Goal: Information Seeking & Learning: Understand process/instructions

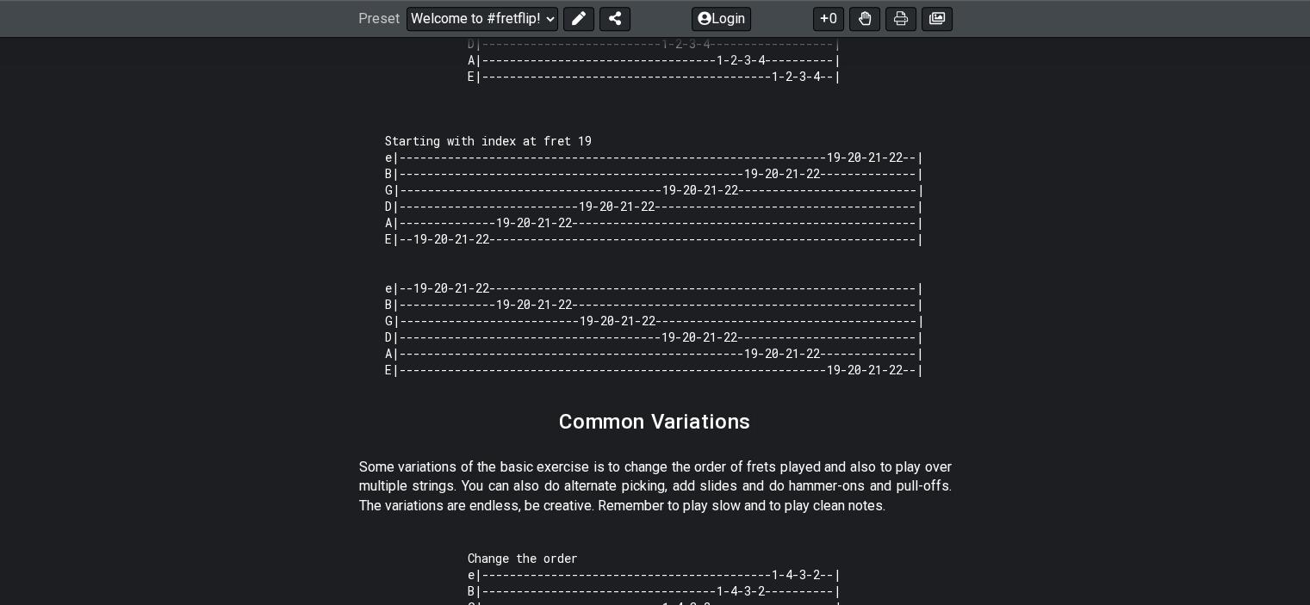
scroll to position [818, 0]
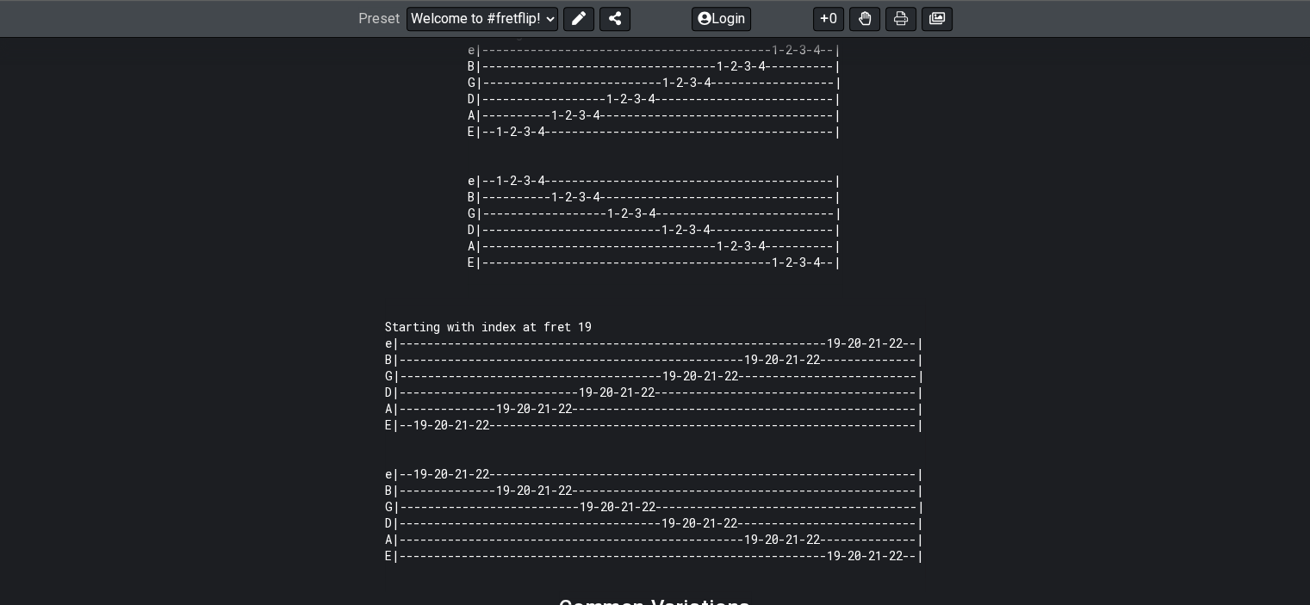
click at [486, 284] on span "Starting with index at fret 1 e|------------------------------------------1-2-3…" at bounding box center [655, 147] width 375 height 273
click at [498, 245] on code "Starting with index at fret 1 e|------------------------------------------1-2-3…" at bounding box center [655, 147] width 375 height 245
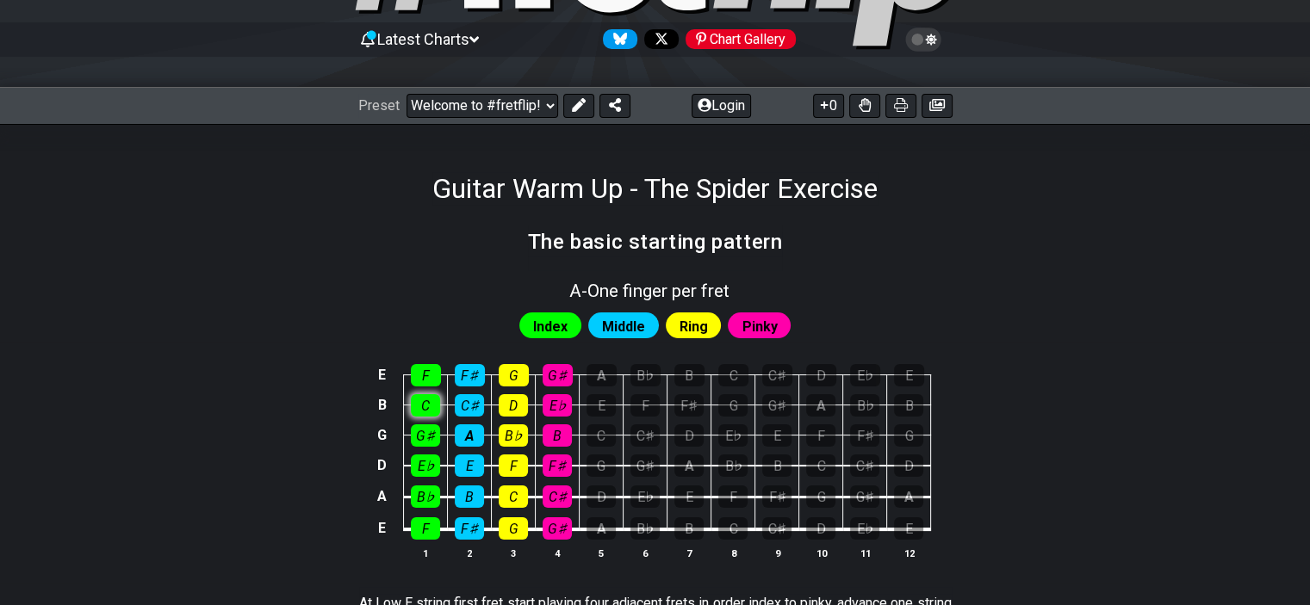
scroll to position [0, 0]
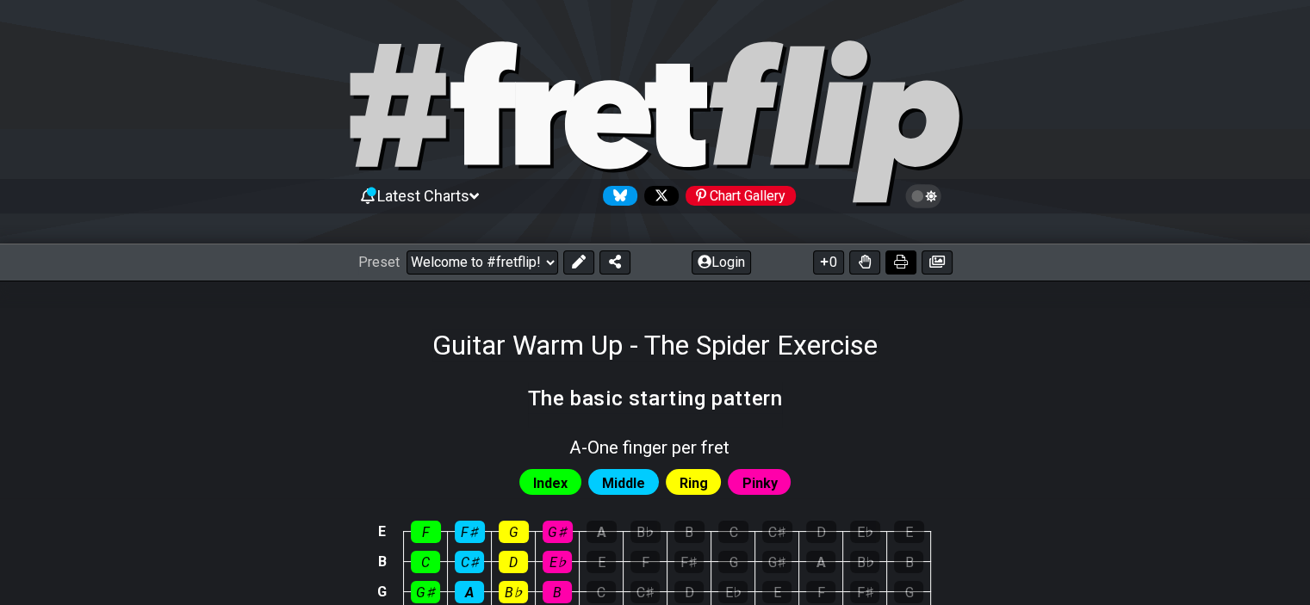
click at [896, 259] on icon at bounding box center [901, 262] width 14 height 14
click at [939, 263] on icon at bounding box center [936, 262] width 15 height 14
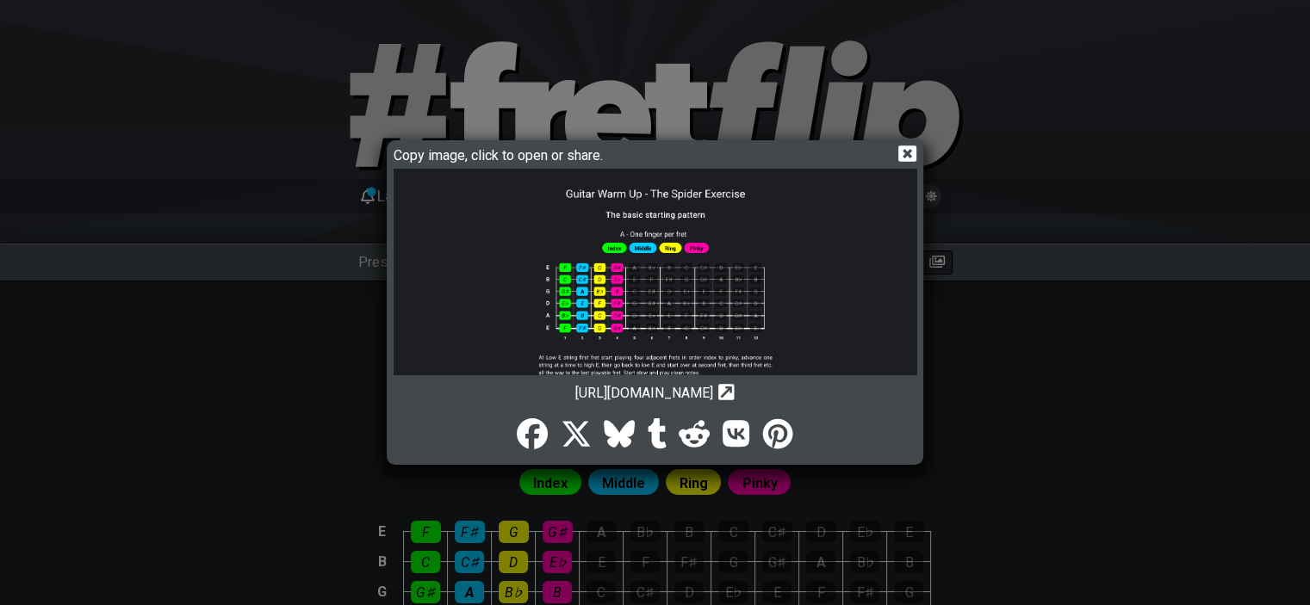
click at [909, 148] on icon at bounding box center [907, 154] width 18 height 16
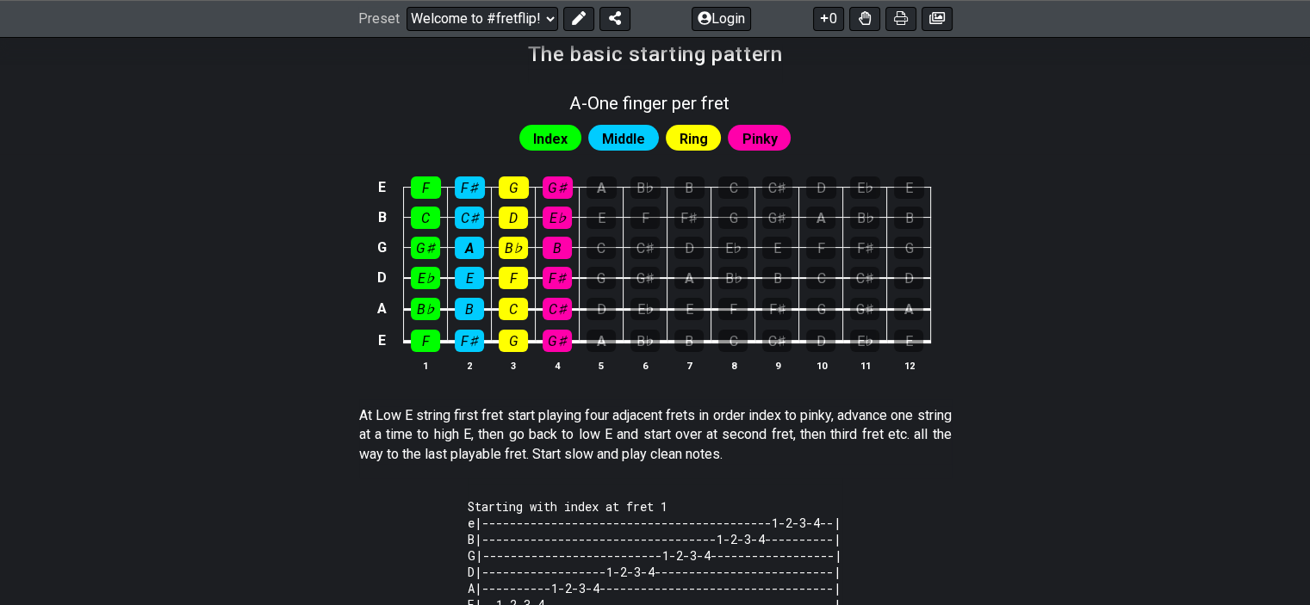
scroll to position [517, 0]
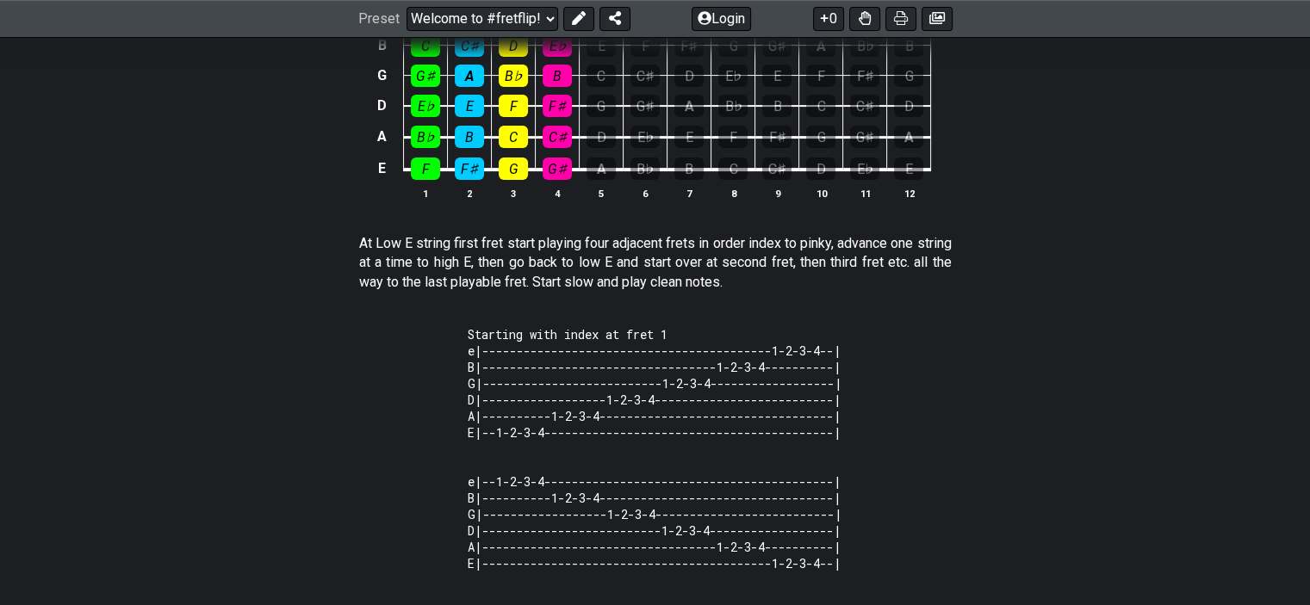
drag, startPoint x: 356, startPoint y: 245, endPoint x: 679, endPoint y: 278, distance: 325.5
click at [599, 266] on section "At Low E string first fret start playing four adjacent frets in order index to …" at bounding box center [655, 266] width 1310 height 78
drag, startPoint x: 769, startPoint y: 284, endPoint x: 616, endPoint y: 282, distance: 153.3
click at [616, 282] on p "At Low E string first fret start playing four adjacent frets in order index to …" at bounding box center [655, 263] width 592 height 58
click at [613, 270] on p "At Low E string first fret start playing four adjacent frets in order index to …" at bounding box center [655, 263] width 592 height 58
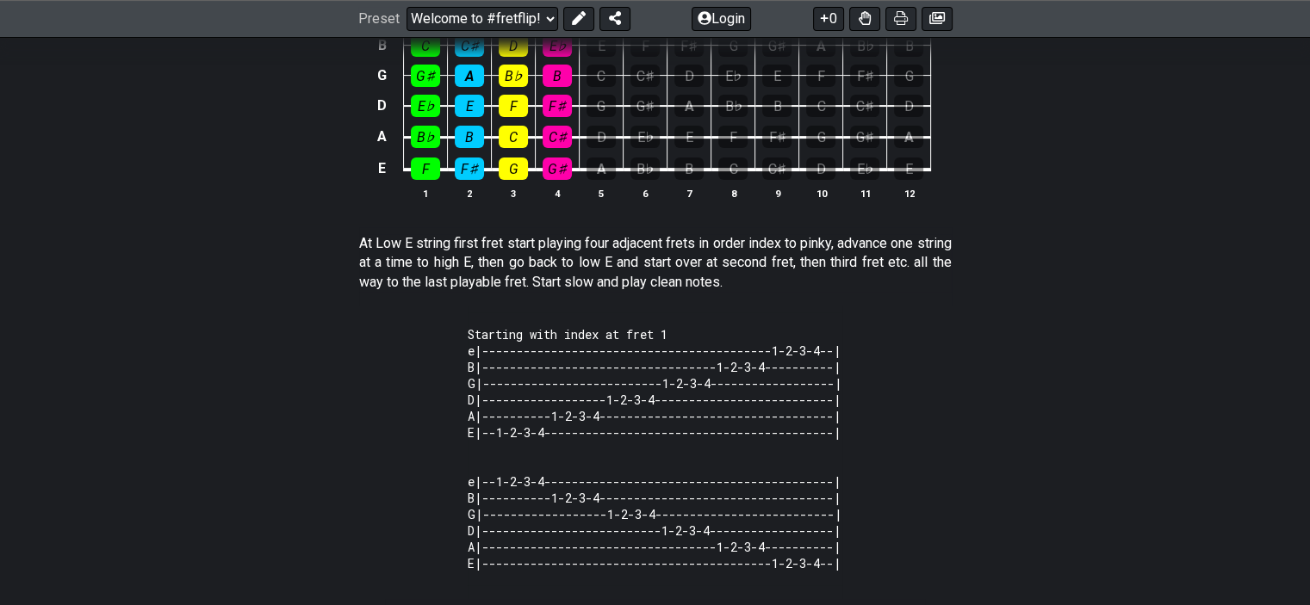
click at [613, 270] on p "At Low E string first fret start playing four adjacent frets in order index to …" at bounding box center [655, 263] width 592 height 58
click at [608, 260] on p "At Low E string first fret start playing four adjacent frets in order index to …" at bounding box center [655, 263] width 592 height 58
drag, startPoint x: 475, startPoint y: 255, endPoint x: 458, endPoint y: 253, distance: 17.3
click at [474, 255] on p "At Low E string first fret start playing four adjacent frets in order index to …" at bounding box center [655, 263] width 592 height 58
click at [443, 247] on p "At Low E string first fret start playing four adjacent frets in order index to …" at bounding box center [655, 263] width 592 height 58
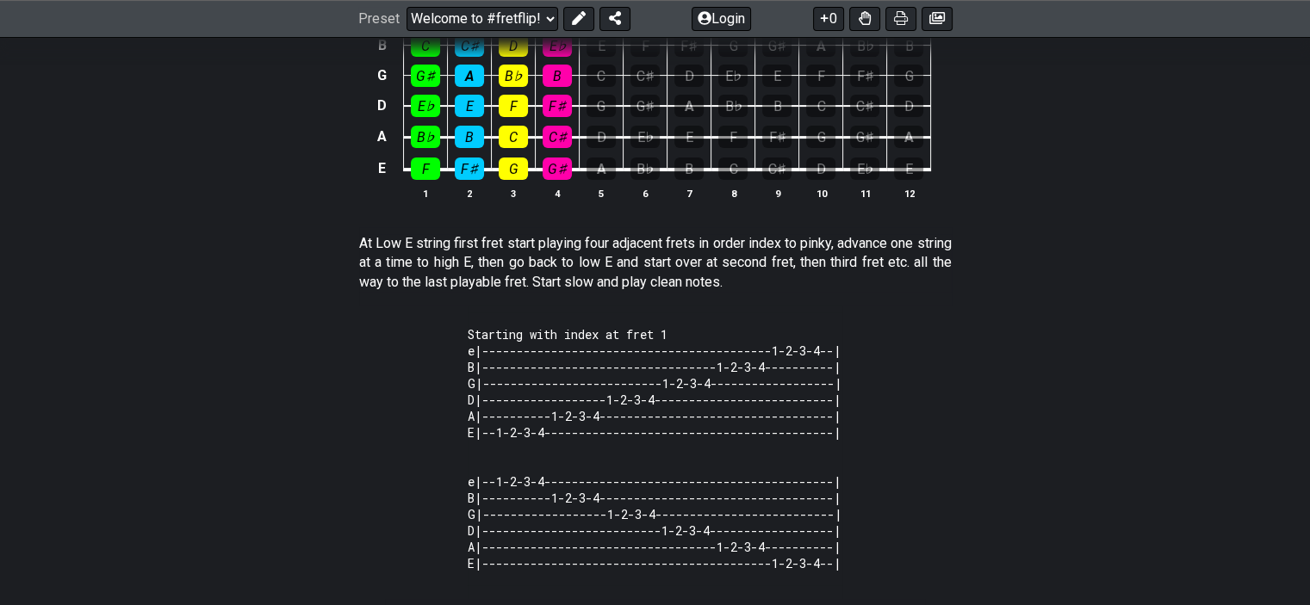
click at [443, 247] on p "At Low E string first fret start playing four adjacent frets in order index to …" at bounding box center [655, 263] width 592 height 58
drag, startPoint x: 386, startPoint y: 240, endPoint x: 850, endPoint y: 239, distance: 464.1
click at [850, 239] on p "At Low E string first fret start playing four adjacent frets in order index to …" at bounding box center [655, 263] width 592 height 58
